Goal: Communication & Community: Share content

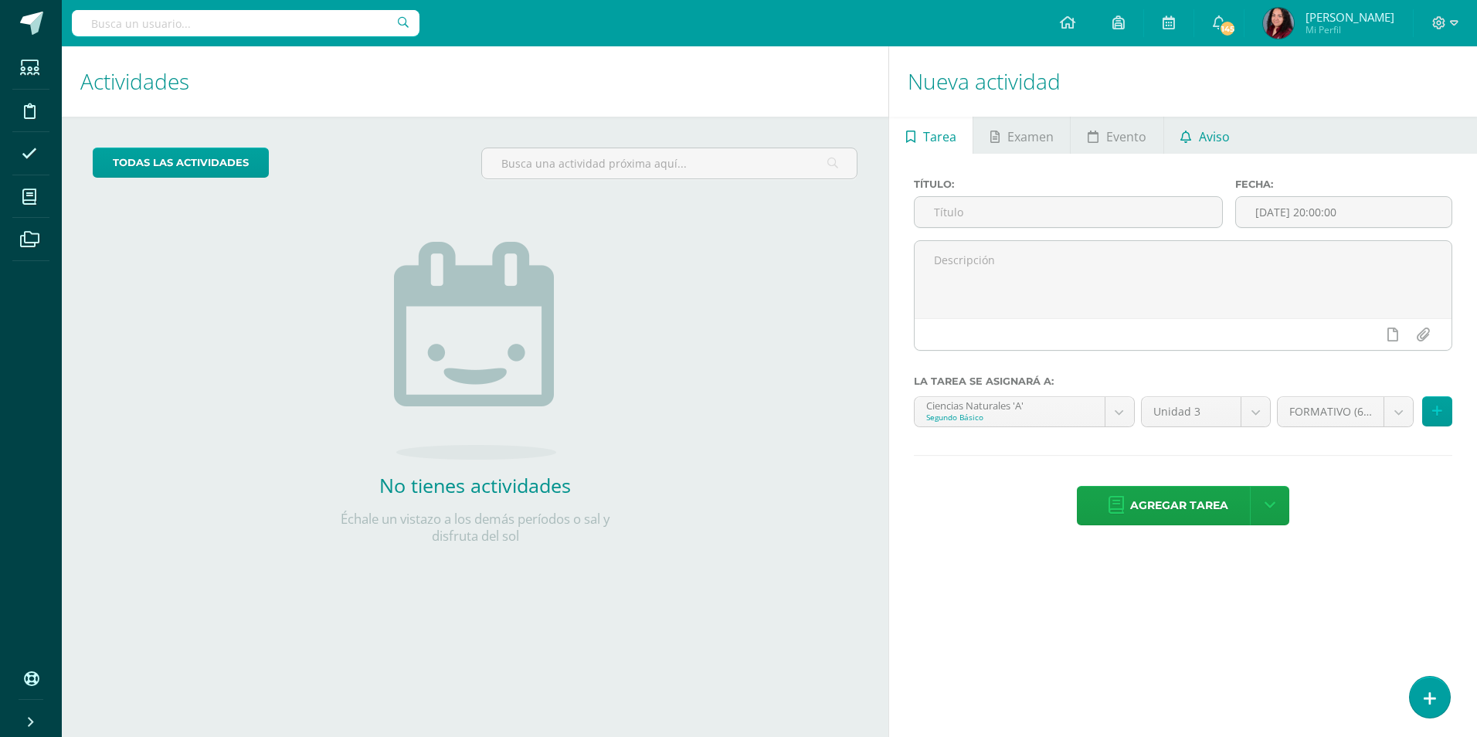
click at [1231, 134] on link "Aviso" at bounding box center [1205, 135] width 83 height 37
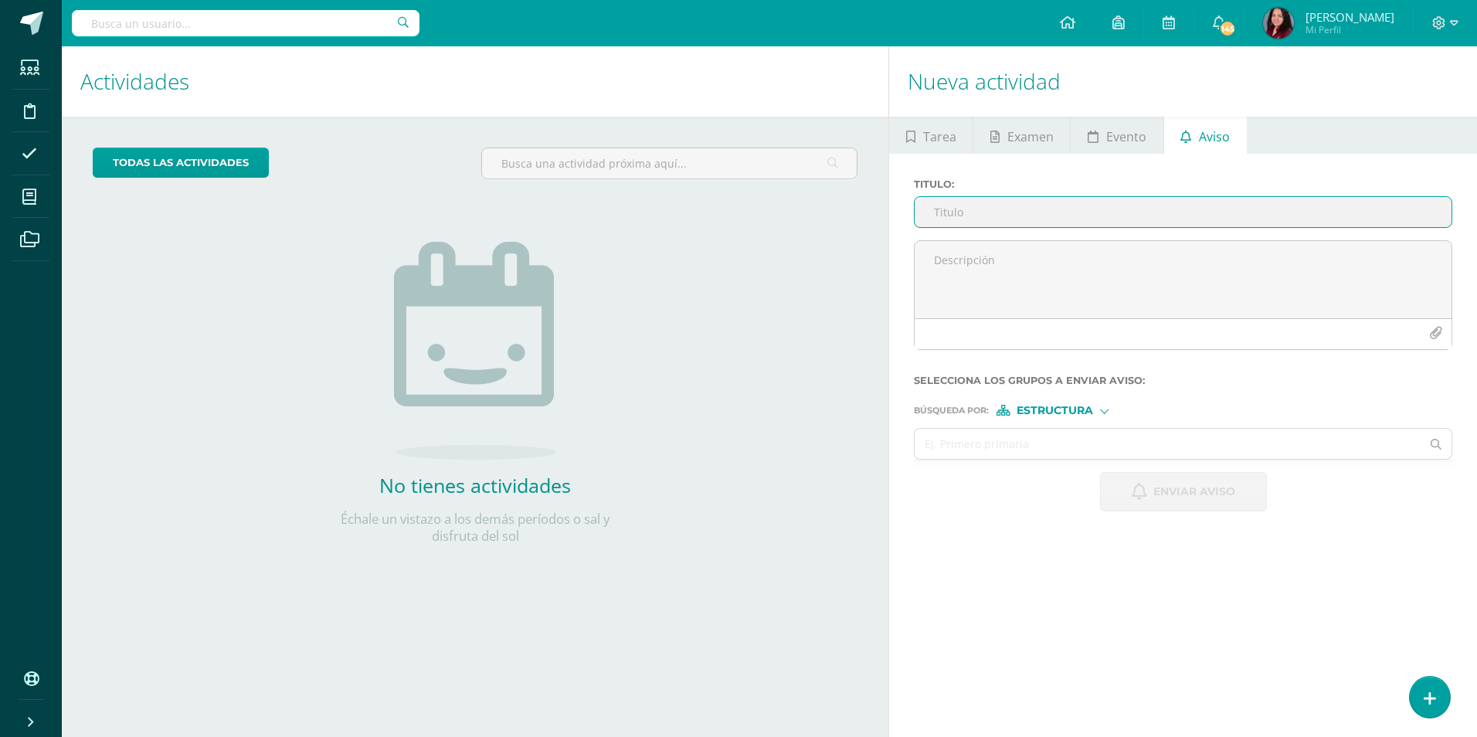
click at [948, 211] on input "Titulo :" at bounding box center [1183, 212] width 537 height 30
type input "Uso del Celular"
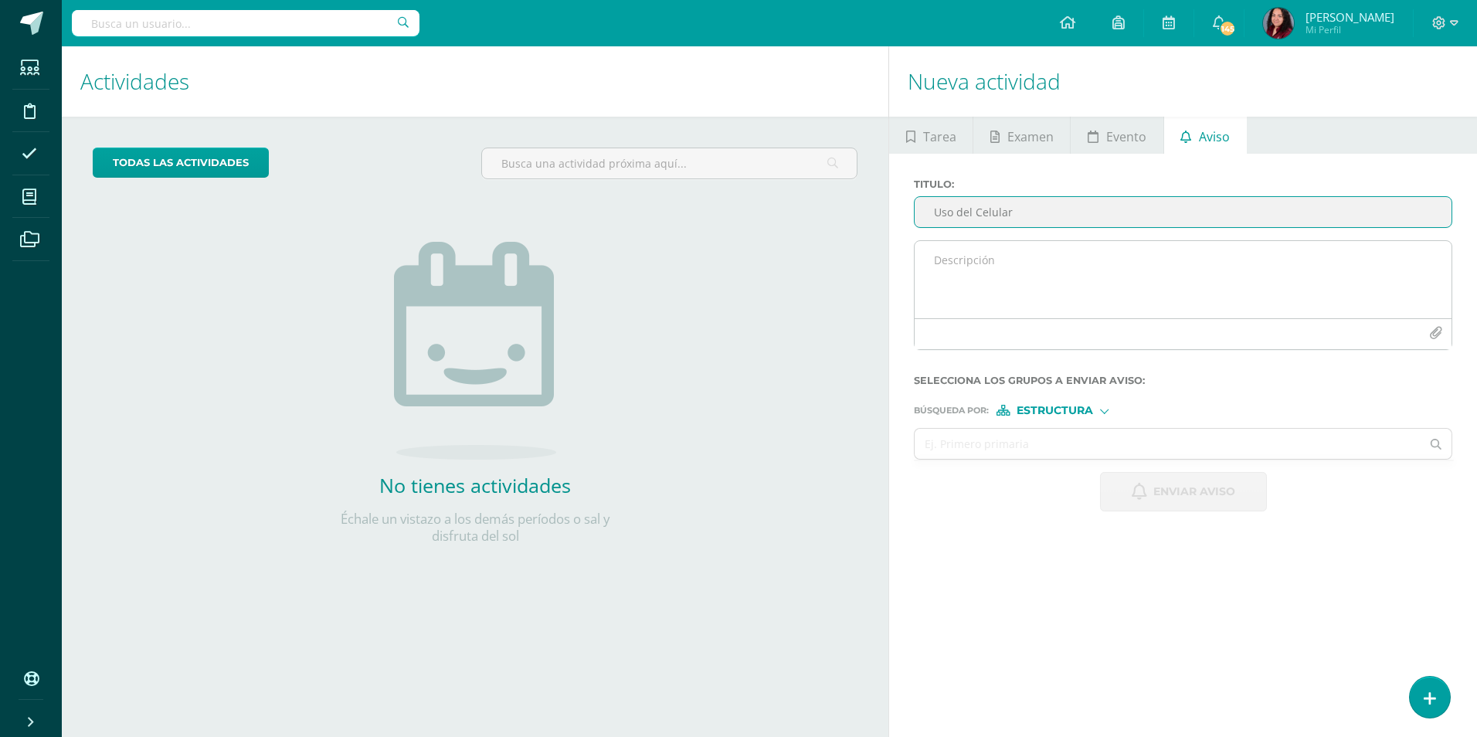
click at [1102, 273] on textarea at bounding box center [1183, 279] width 537 height 77
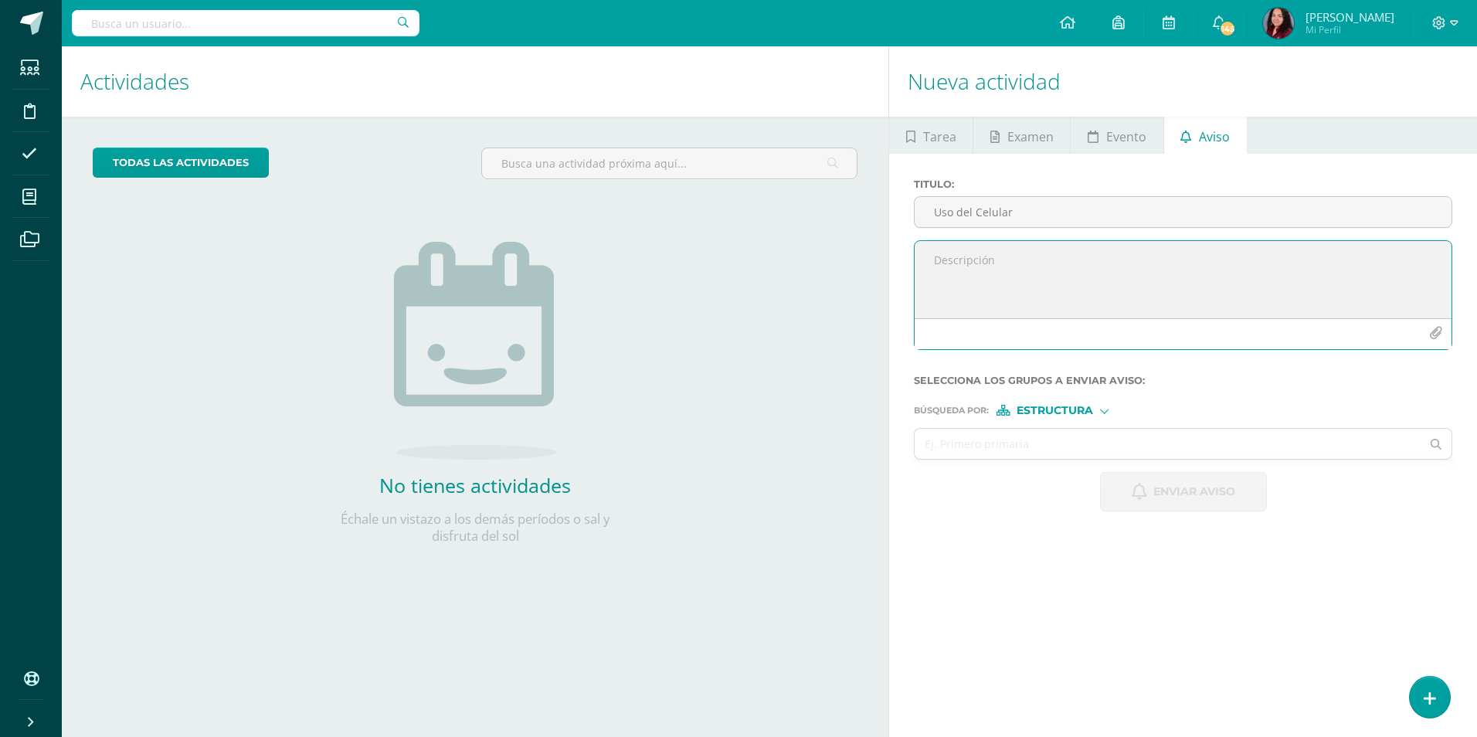
paste textarea "Estimados padres de familia, Les informamos que [DATE], durante el horario esco…"
click at [1241, 287] on textarea "Estimados padres de familia, Les informamos que [DATE], durante el horario esco…" at bounding box center [1183, 279] width 537 height 77
click at [1234, 289] on textarea "Estimados padres de familia, Les informamos que [DATE], durante el horario esco…" at bounding box center [1183, 279] width 537 height 77
click at [999, 305] on textarea "Estimados padres de familia, Les informamos que [DATE], durante el horario esco…" at bounding box center [1183, 279] width 537 height 77
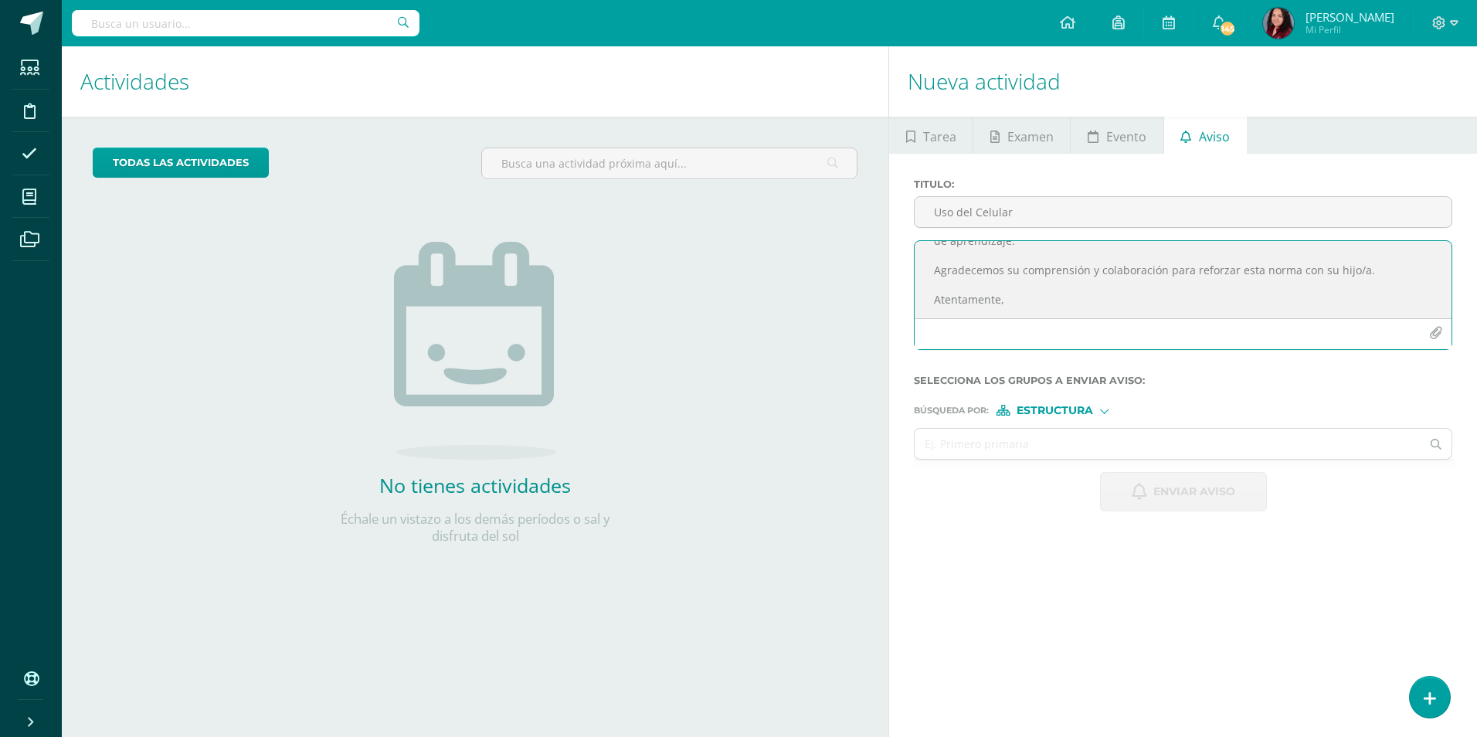
type textarea "Estimados padres de familia, Les informamos que [DATE], durante el horario esco…"
click at [1104, 412] on div at bounding box center [1104, 410] width 8 height 8
click at [1095, 443] on span "Persona" at bounding box center [1059, 450] width 124 height 20
click at [1107, 436] on input "text" at bounding box center [1168, 444] width 506 height 30
type input "B"
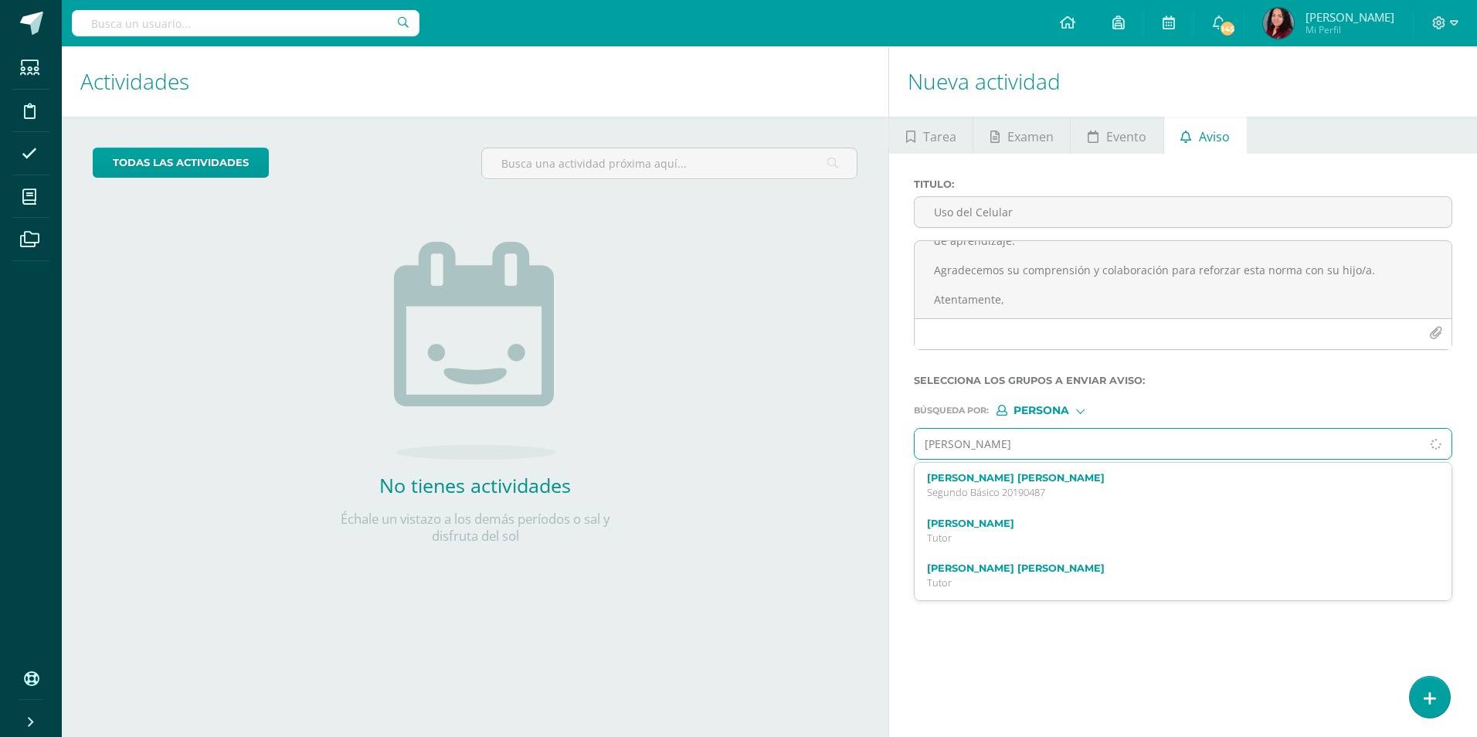
type input "[PERSON_NAME]"
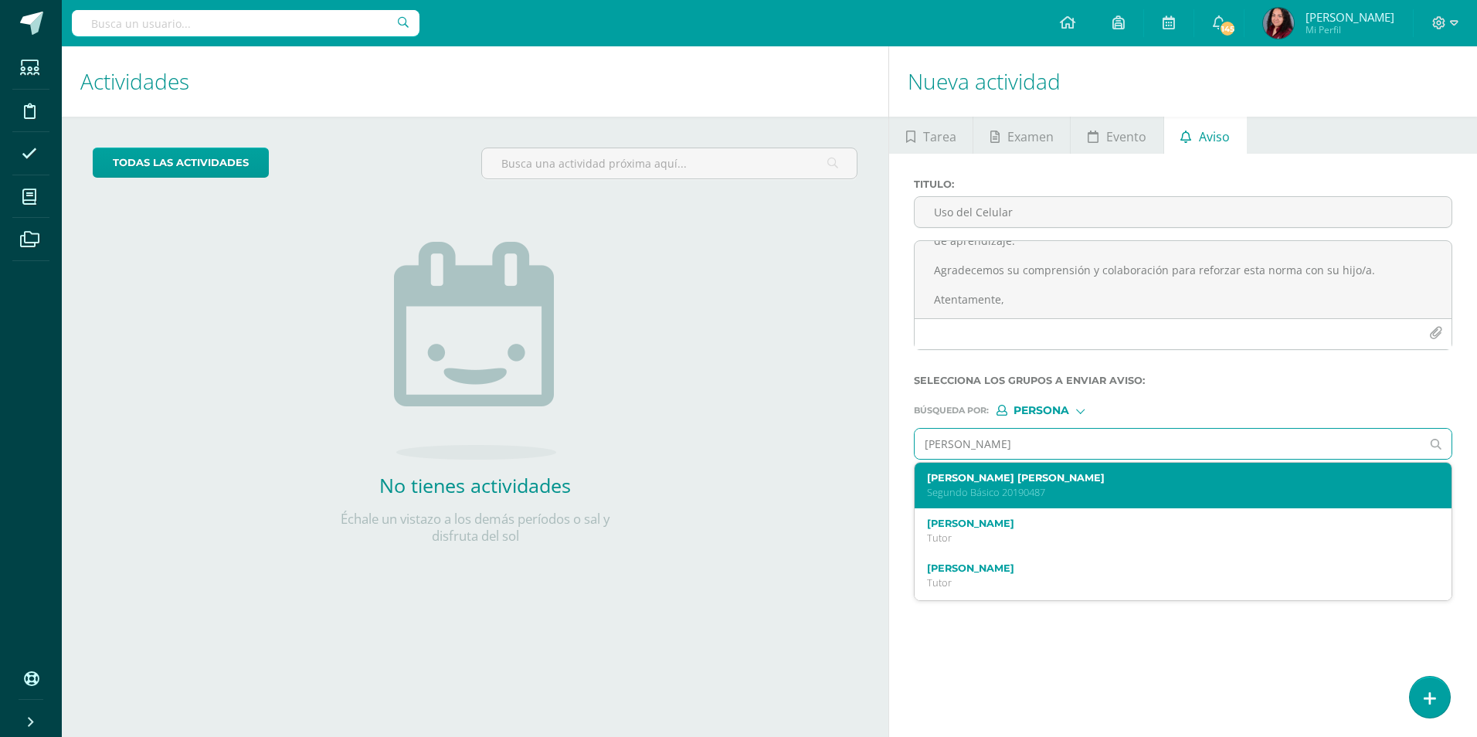
click at [1042, 504] on div "[PERSON_NAME] [PERSON_NAME] Segundo Básico 20190487" at bounding box center [1183, 486] width 537 height 46
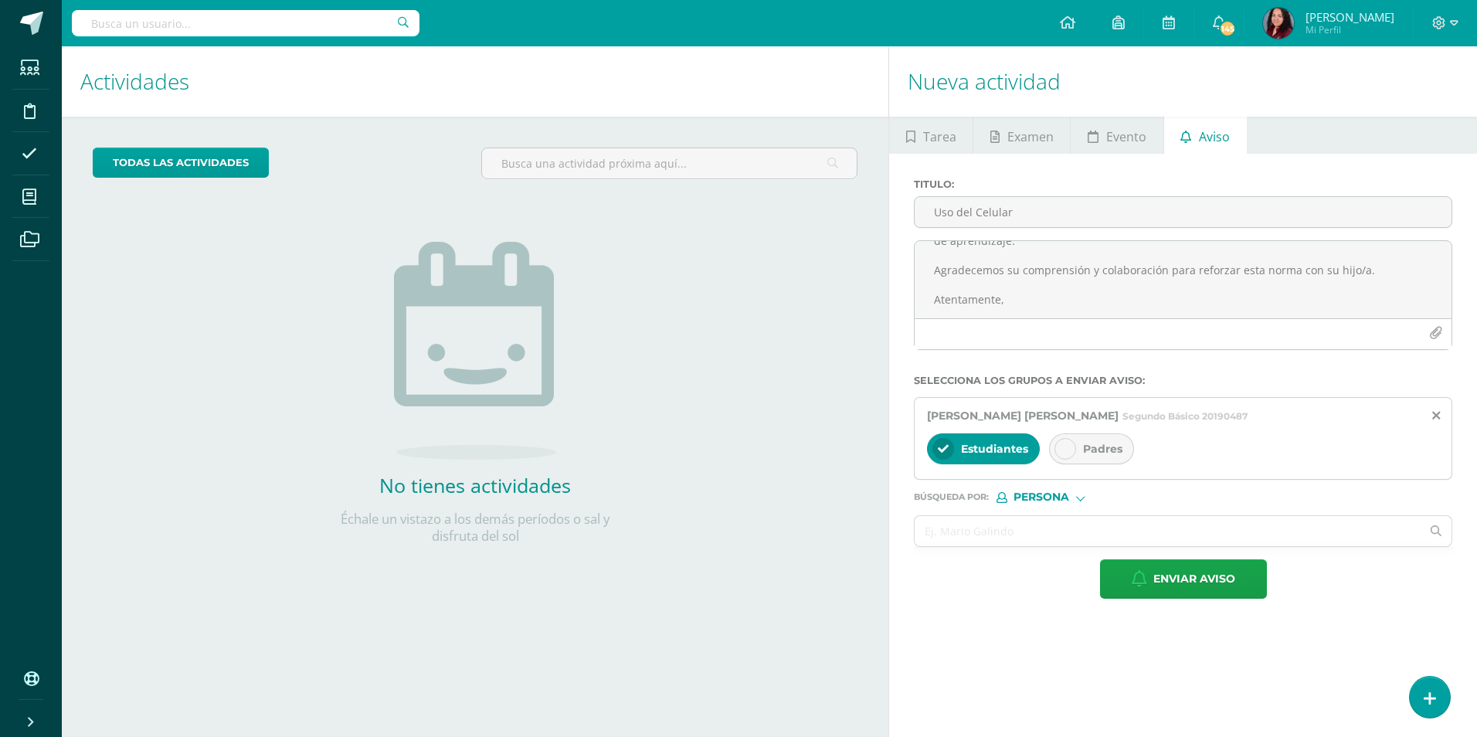
click at [1052, 442] on div "Padres" at bounding box center [1091, 448] width 85 height 31
click at [1180, 582] on span "Enviar aviso" at bounding box center [1194, 579] width 82 height 38
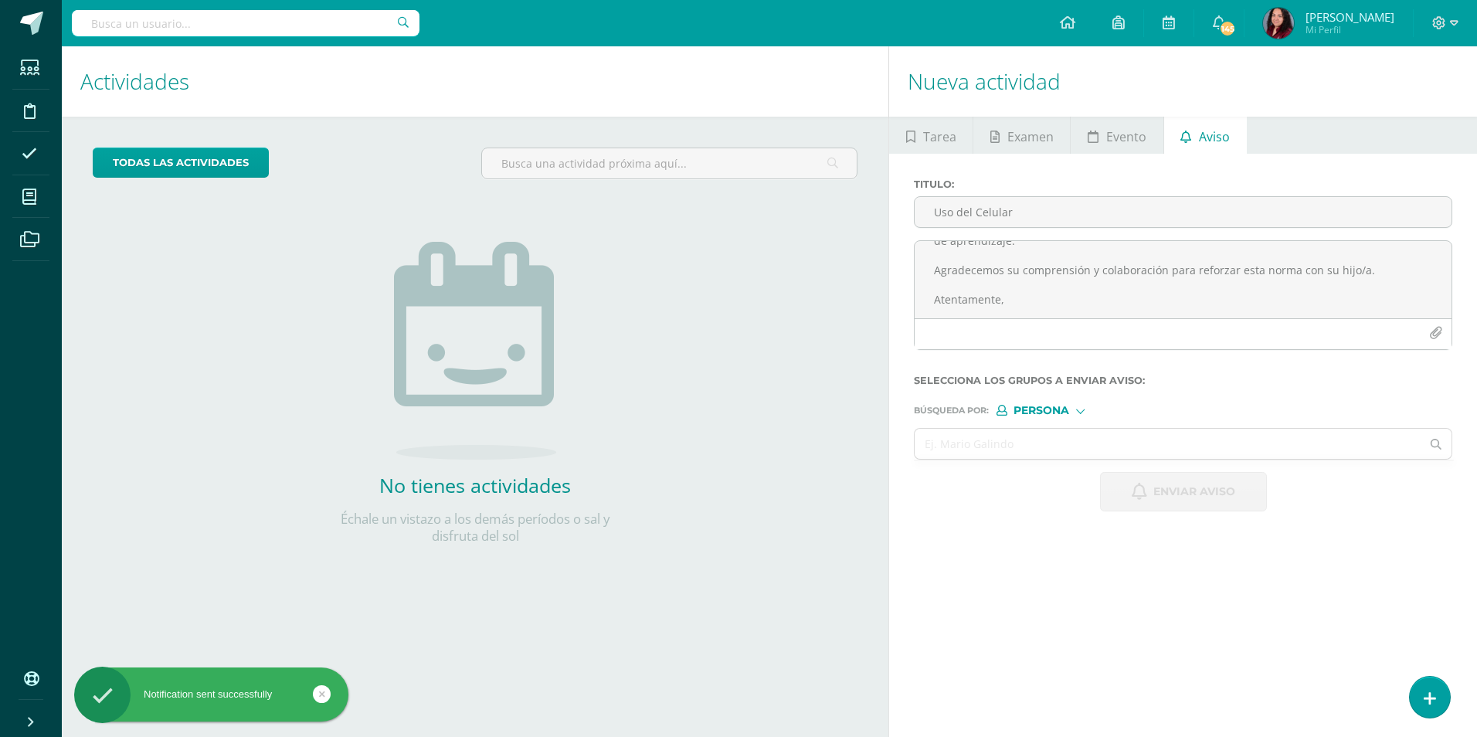
scroll to position [0, 0]
